Goal: Task Accomplishment & Management: Use online tool/utility

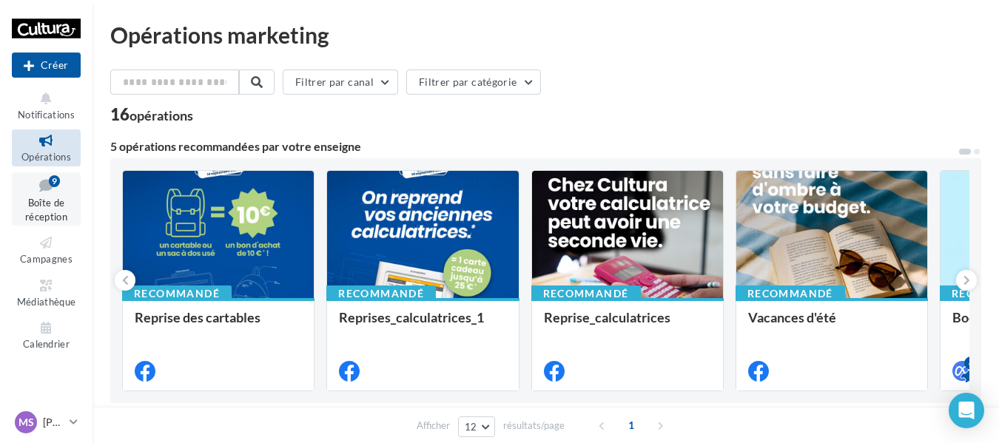
click at [56, 187] on div "9" at bounding box center [54, 181] width 11 height 14
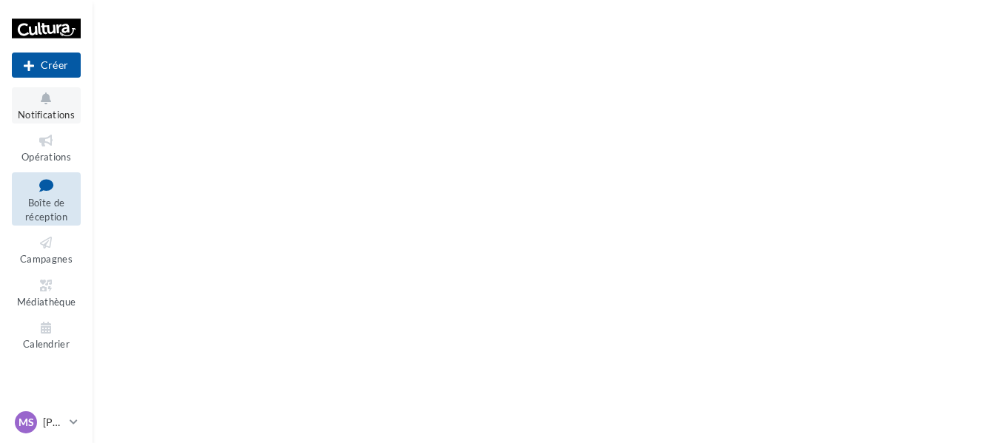
click at [67, 109] on span "Notifications" at bounding box center [46, 115] width 57 height 12
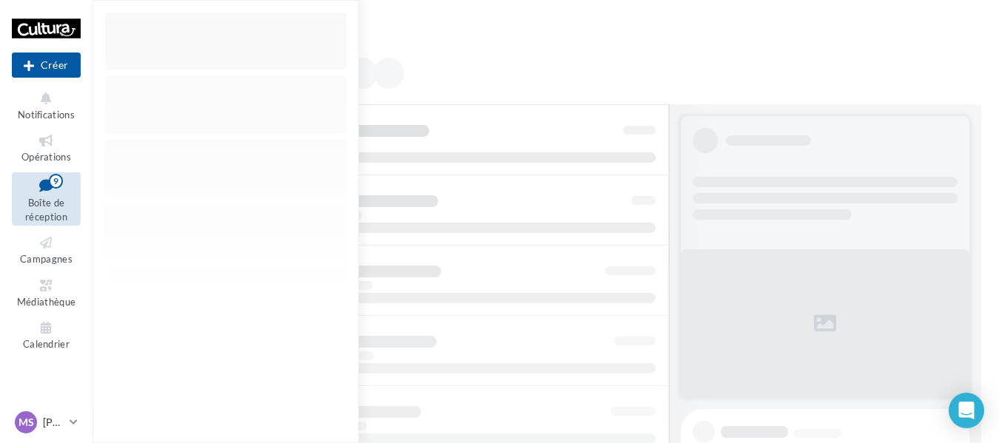
click at [544, 52] on div "Commentaires" at bounding box center [546, 419] width 907 height 791
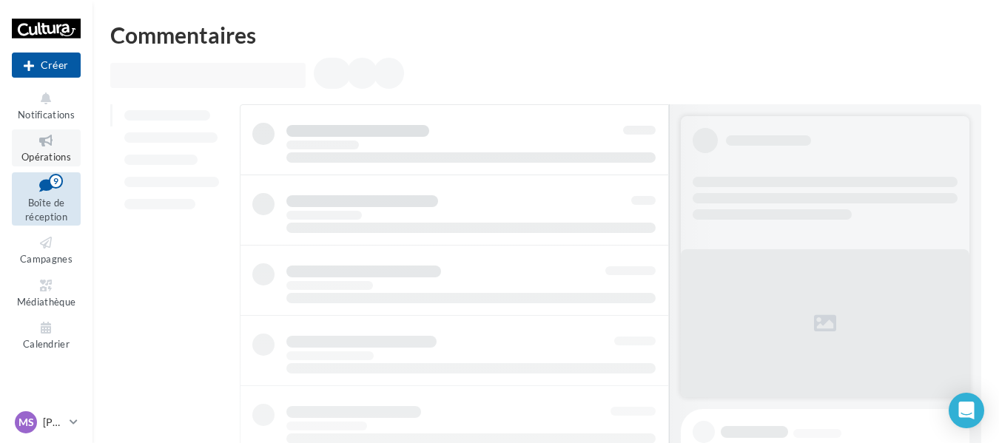
click at [64, 158] on span "Opérations" at bounding box center [46, 157] width 50 height 12
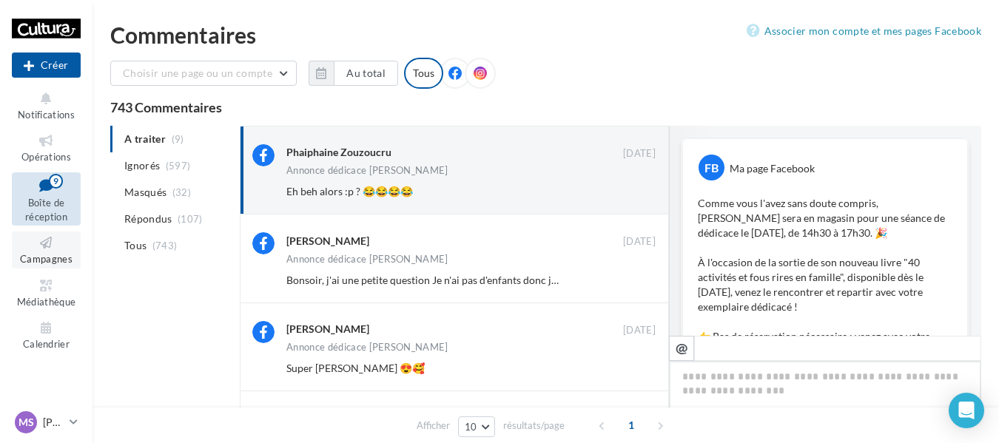
scroll to position [645, 0]
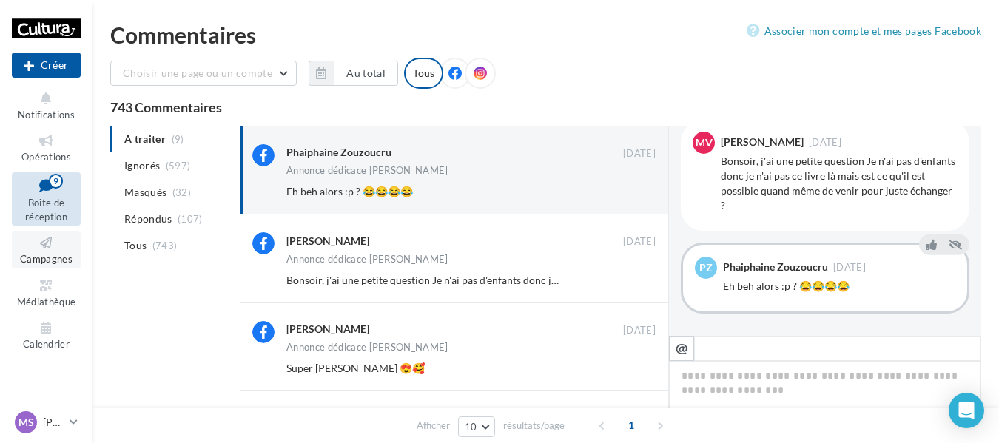
click at [44, 249] on icon at bounding box center [46, 243] width 60 height 17
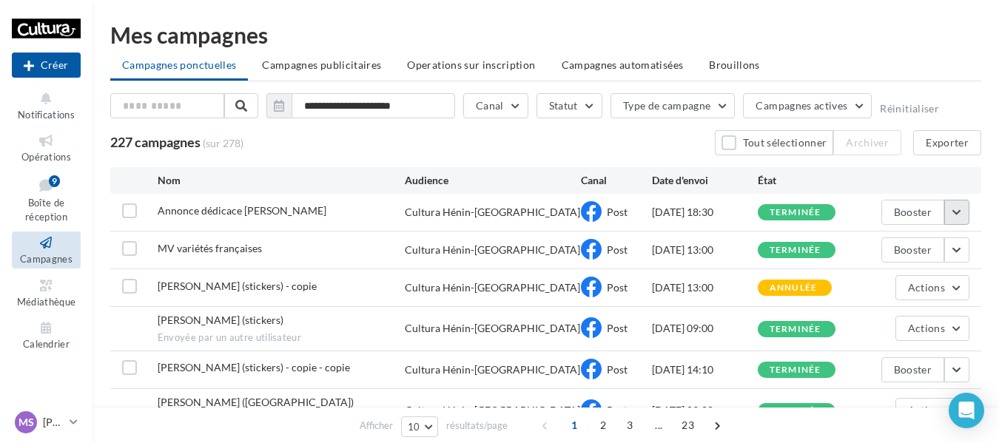
click at [960, 223] on button "button" at bounding box center [956, 212] width 25 height 25
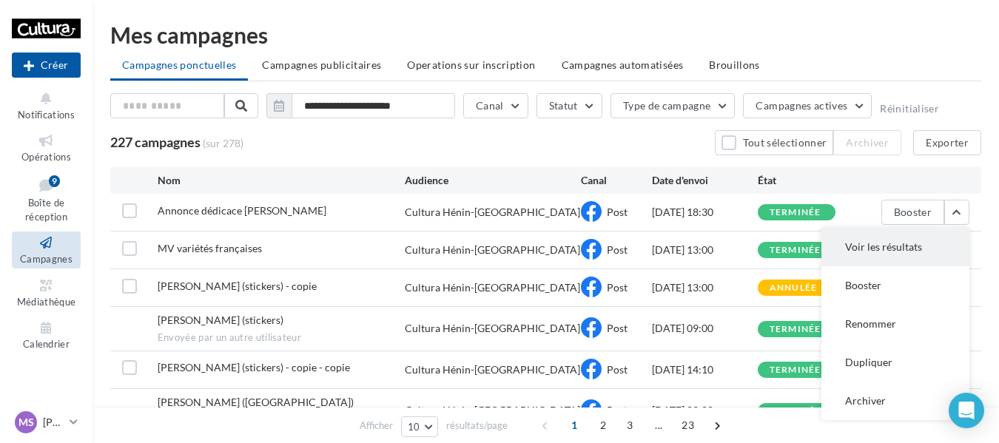
click at [887, 261] on button "Voir les résultats" at bounding box center [896, 247] width 148 height 38
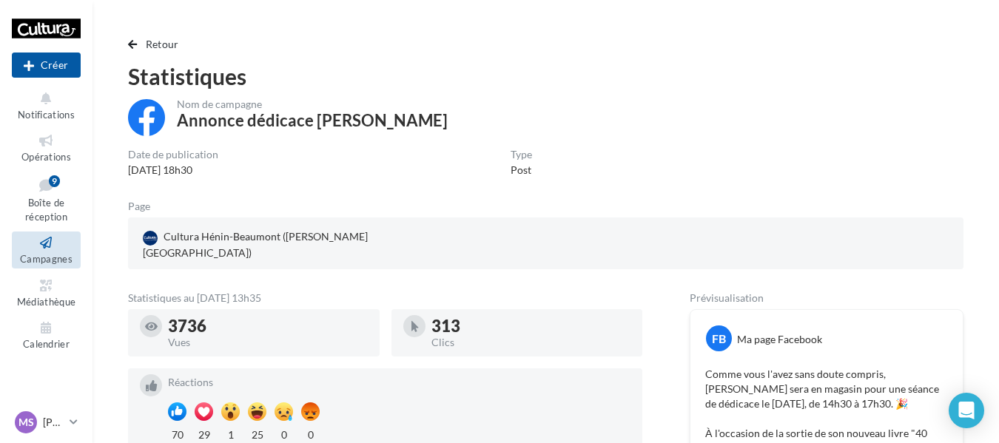
click at [59, 251] on icon at bounding box center [46, 243] width 60 height 17
